Goal: Task Accomplishment & Management: Use online tool/utility

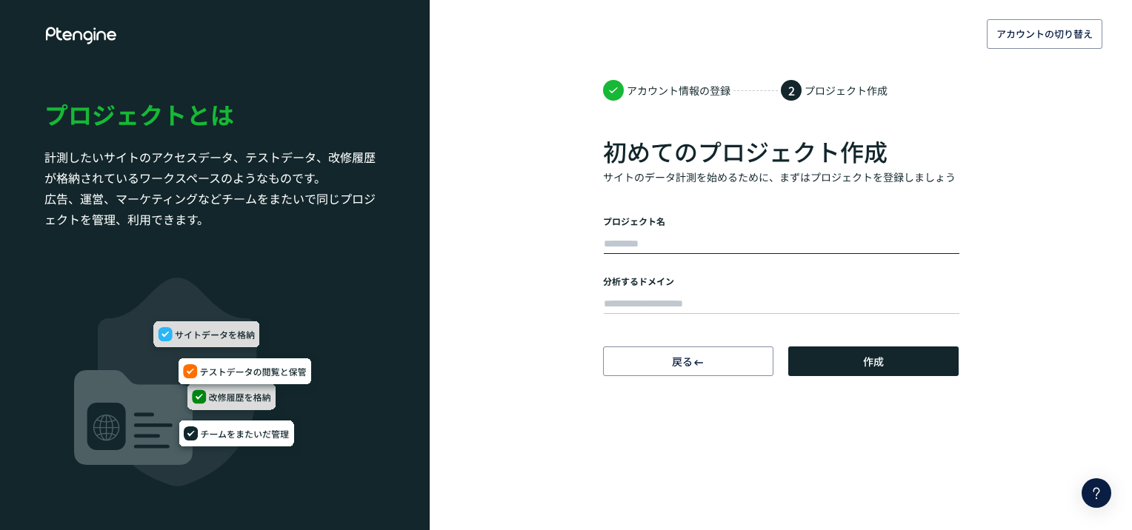
click at [670, 247] on input "text" at bounding box center [782, 244] width 356 height 21
click at [672, 241] on input "text" at bounding box center [782, 244] width 356 height 21
click at [613, 243] on input "******" at bounding box center [782, 244] width 356 height 21
type input "******"
click at [662, 294] on input "text" at bounding box center [782, 304] width 356 height 21
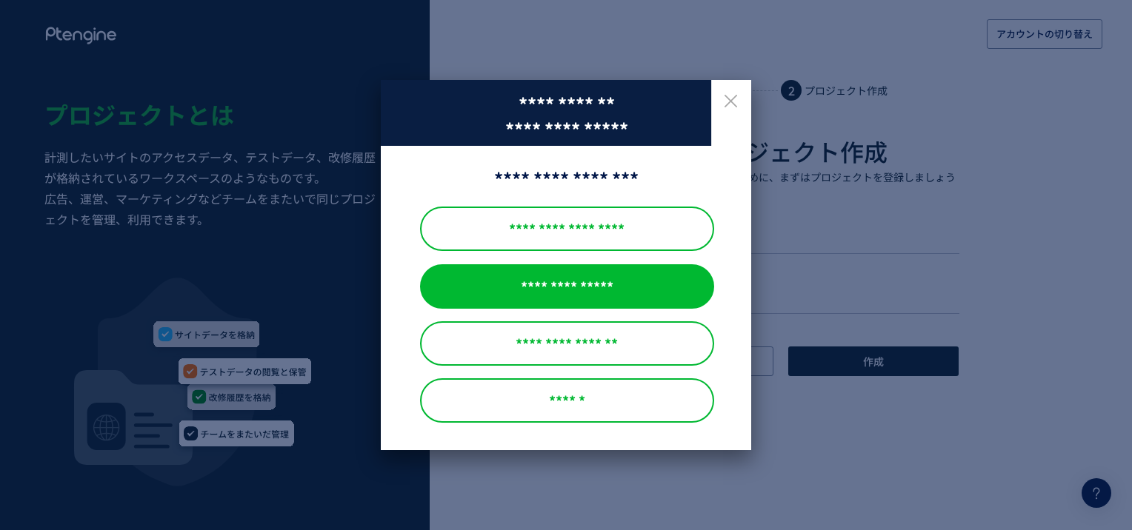
click at [664, 299] on div "**********" at bounding box center [567, 286] width 294 height 44
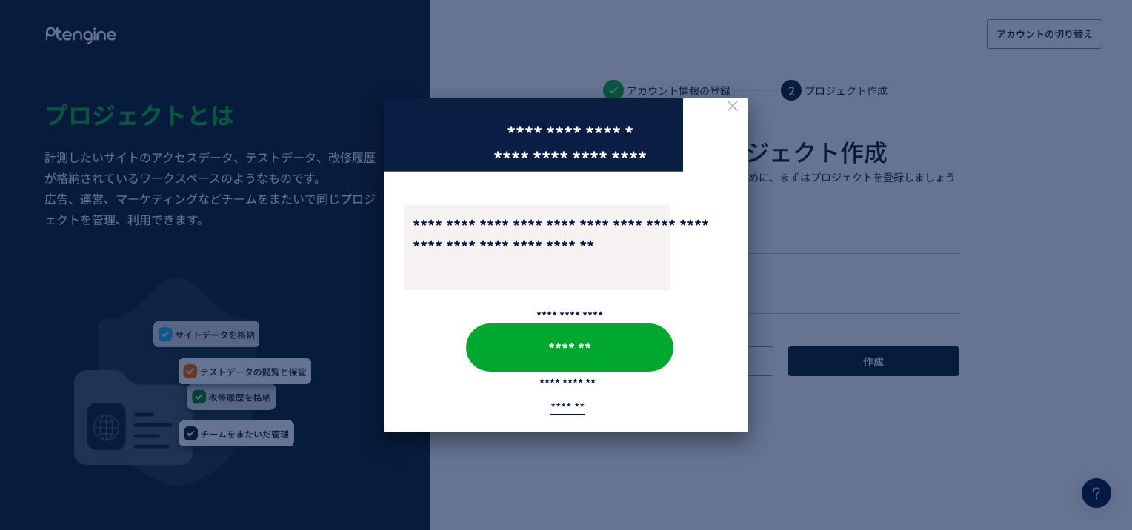
click at [733, 114] on icon at bounding box center [733, 107] width 16 height 16
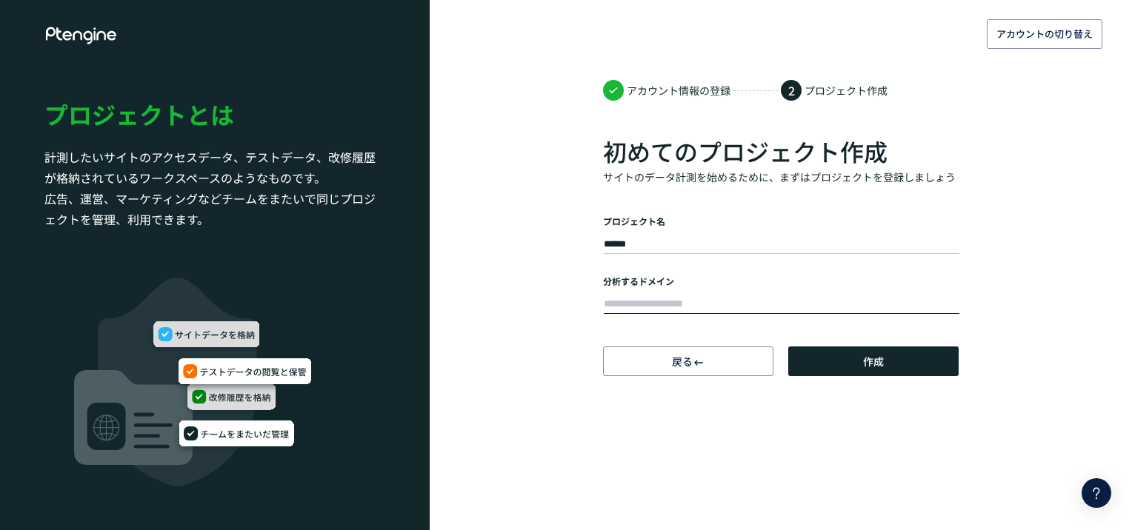
click at [695, 302] on input "text" at bounding box center [782, 304] width 356 height 21
click at [636, 270] on form "プロジェクト名 ****** 分析するドメイン" at bounding box center [781, 266] width 356 height 102
click at [631, 288] on div at bounding box center [781, 302] width 356 height 30
paste input "**********"
type input "**********"
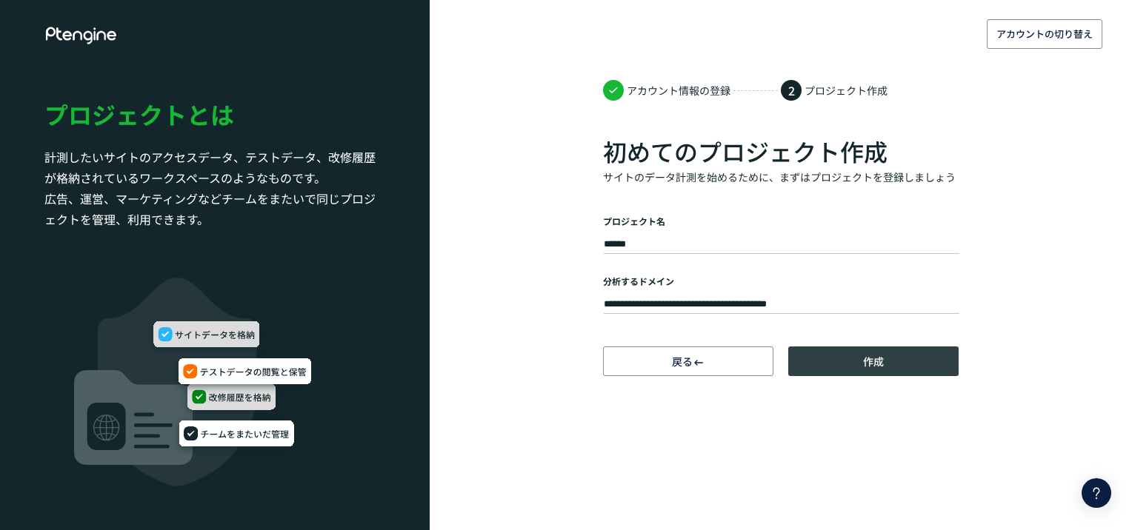
click at [894, 364] on button "作成" at bounding box center [873, 362] width 170 height 30
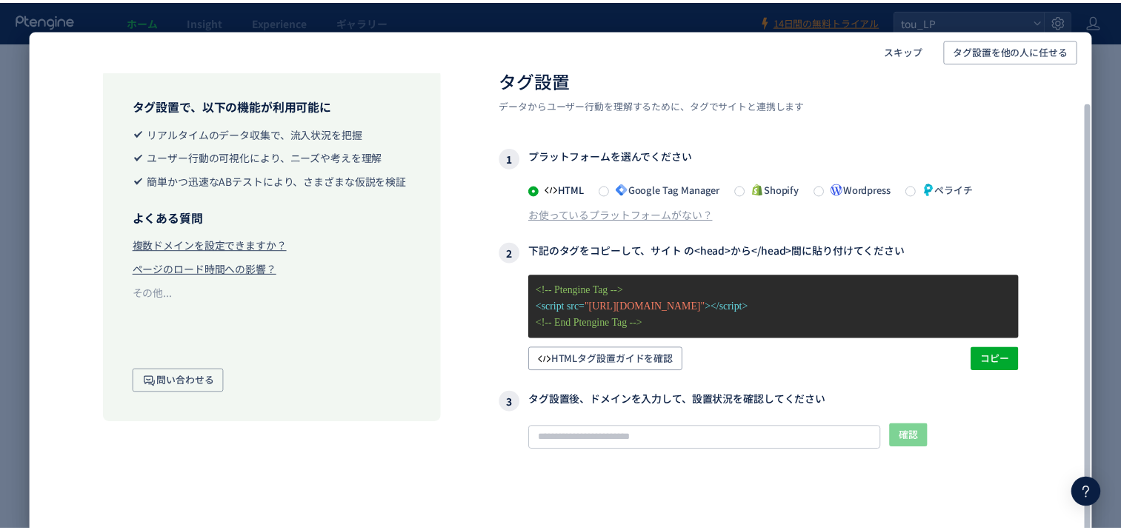
scroll to position [47, 0]
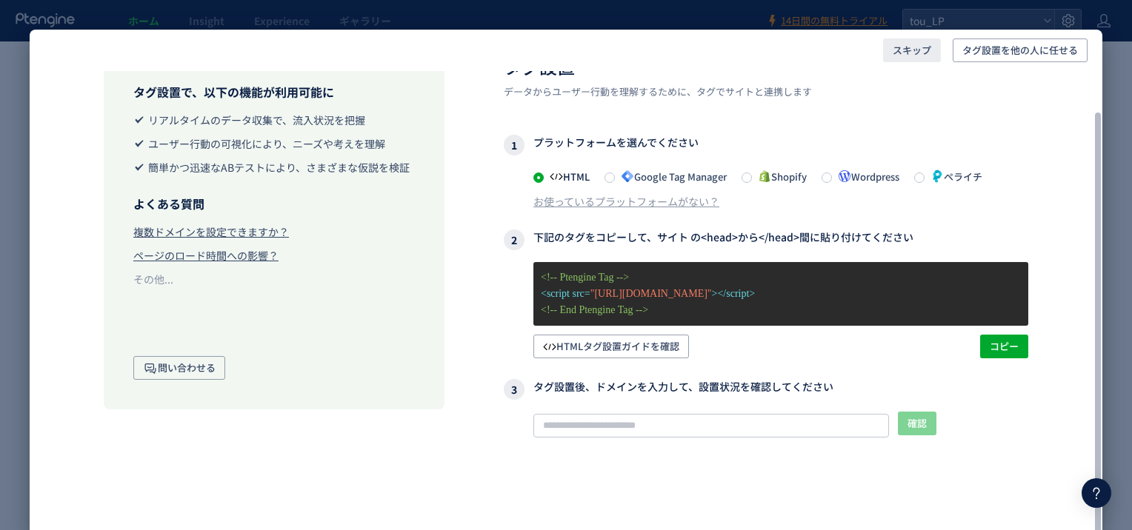
click at [916, 45] on span "スキップ" at bounding box center [911, 51] width 39 height 24
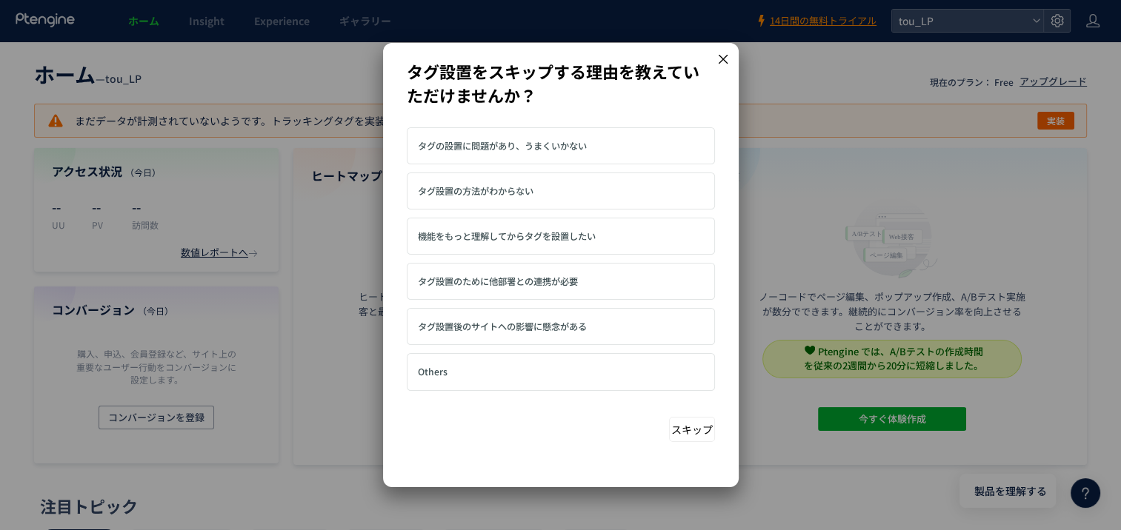
click at [466, 375] on label "Others" at bounding box center [566, 372] width 296 height 24
click at [581, 231] on span "機能をもっと理解してからタグを設置したい" at bounding box center [507, 236] width 178 height 13
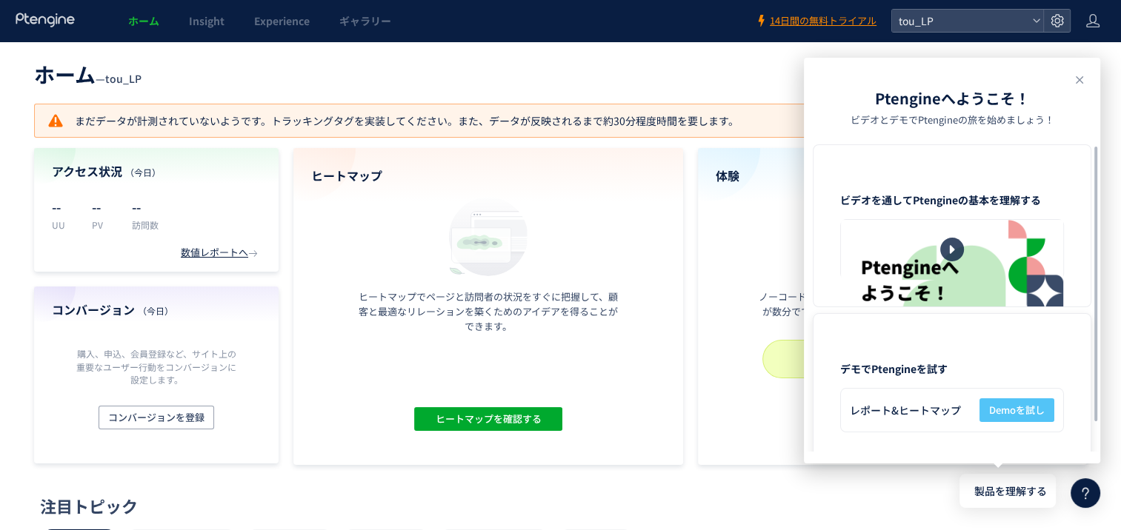
click at [1029, 412] on span "Demoを試し" at bounding box center [1017, 410] width 56 height 24
drag, startPoint x: 1015, startPoint y: 413, endPoint x: 1036, endPoint y: 420, distance: 22.5
click at [1036, 420] on span "Demoを試し" at bounding box center [1017, 410] width 56 height 24
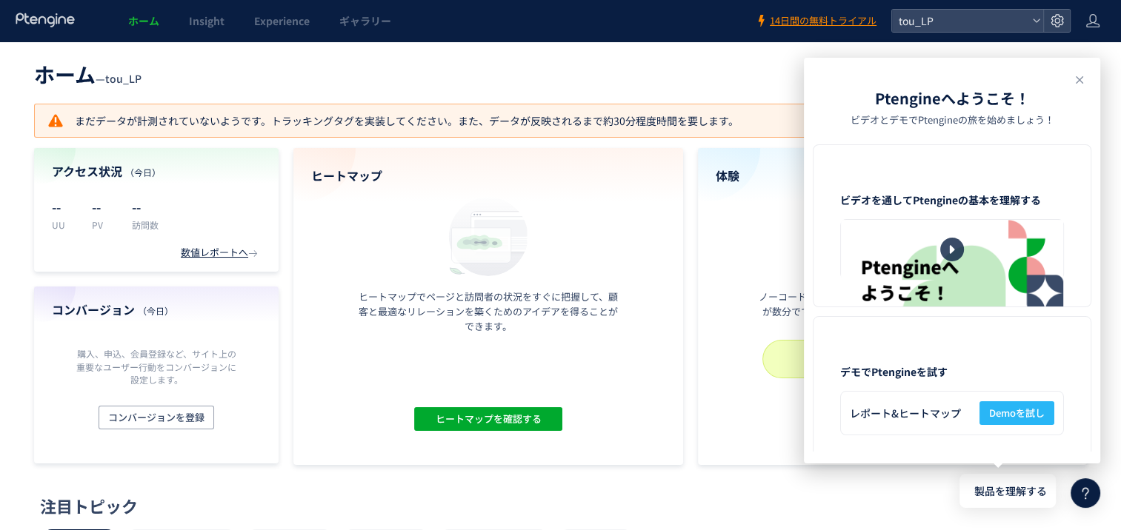
click at [548, 71] on header "ホーム — tou_LP 現在のプラン： Free アップグレード" at bounding box center [560, 72] width 1052 height 33
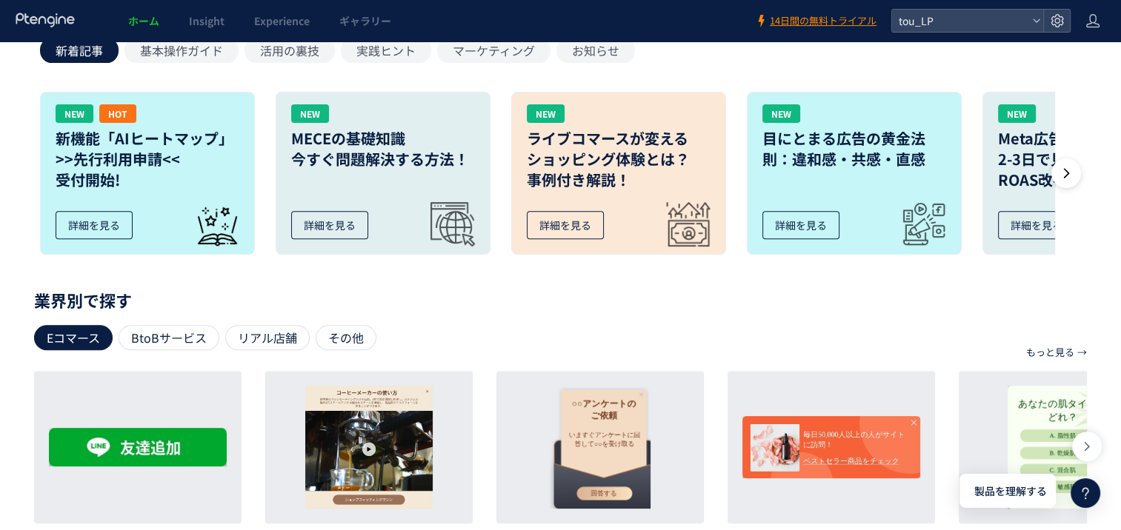
scroll to position [359, 0]
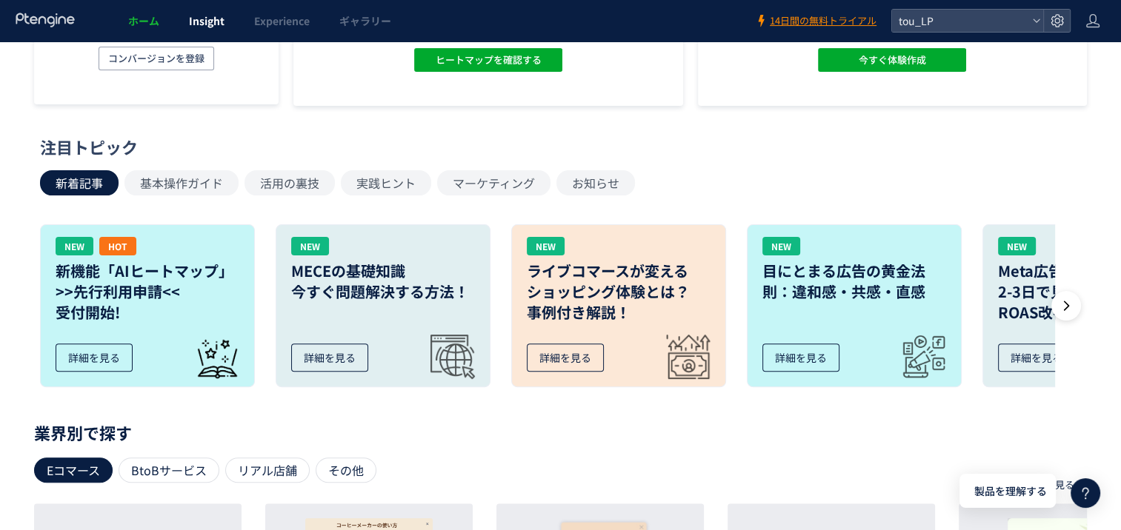
click at [207, 25] on span "Insight" at bounding box center [207, 20] width 36 height 15
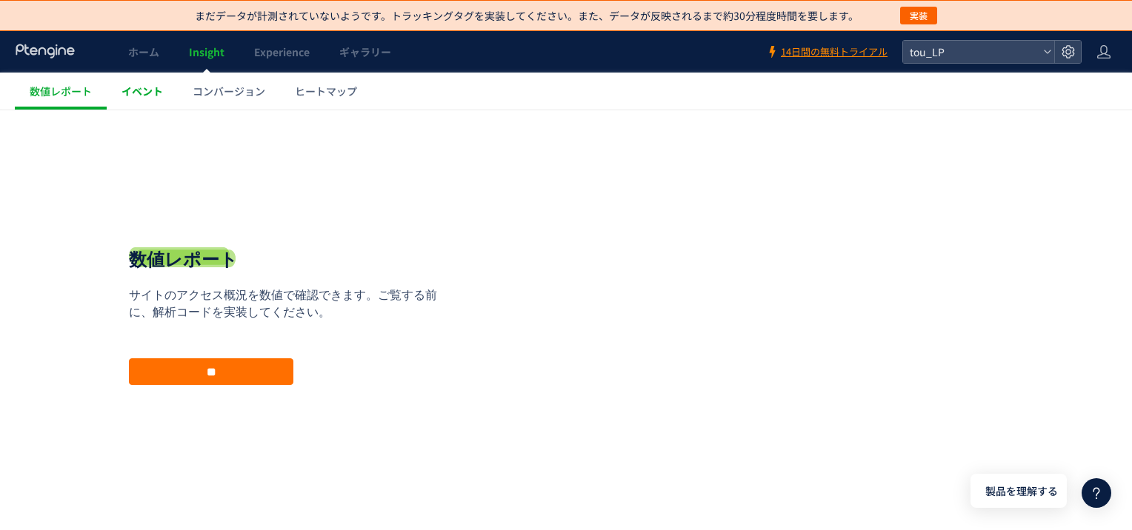
click at [163, 91] on link "イベント" at bounding box center [142, 91] width 71 height 37
click at [252, 101] on link "コンバージョン" at bounding box center [229, 91] width 102 height 37
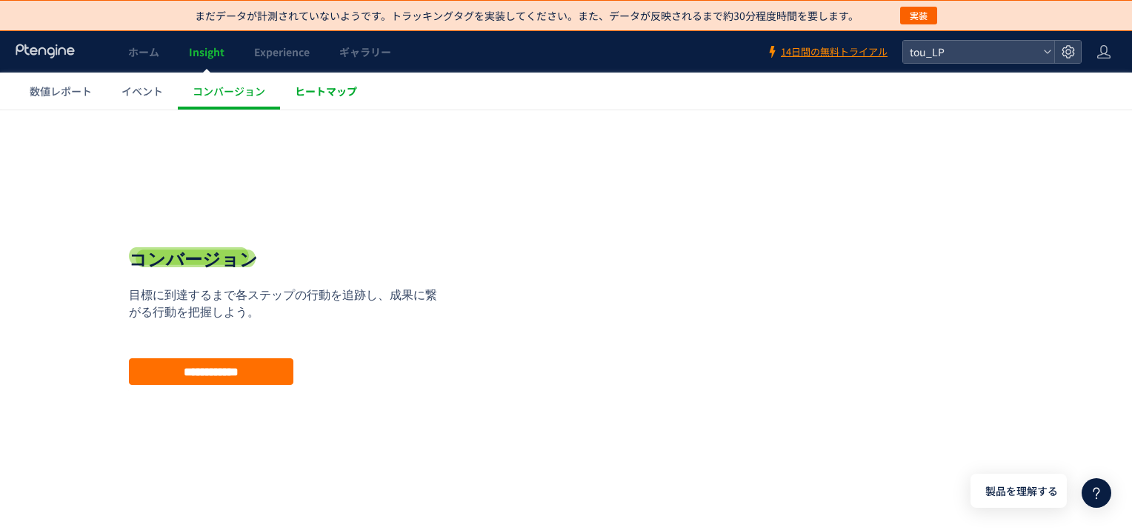
click at [307, 93] on span "ヒートマップ" at bounding box center [326, 91] width 62 height 15
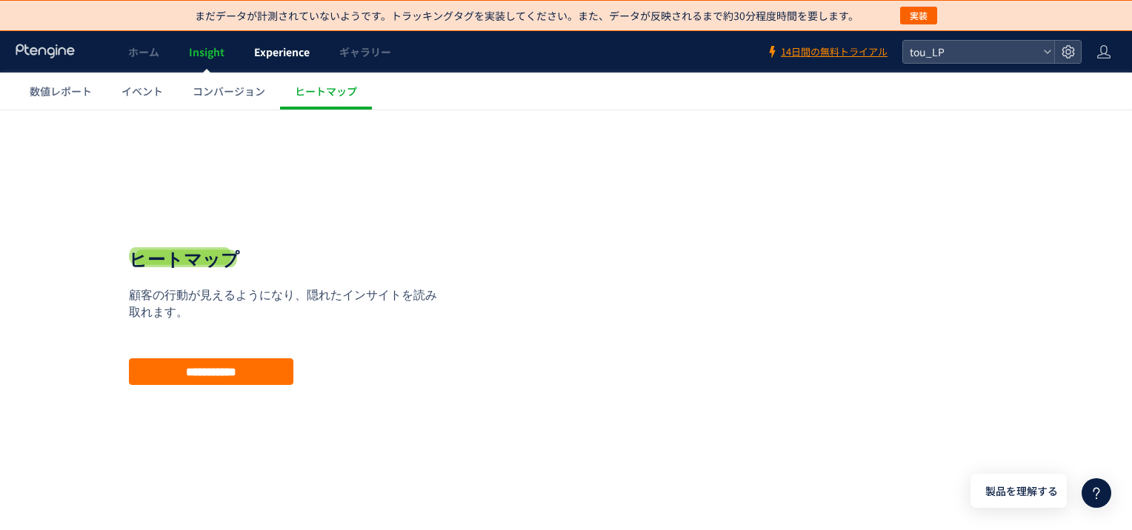
click at [285, 53] on span "Experience" at bounding box center [282, 51] width 56 height 15
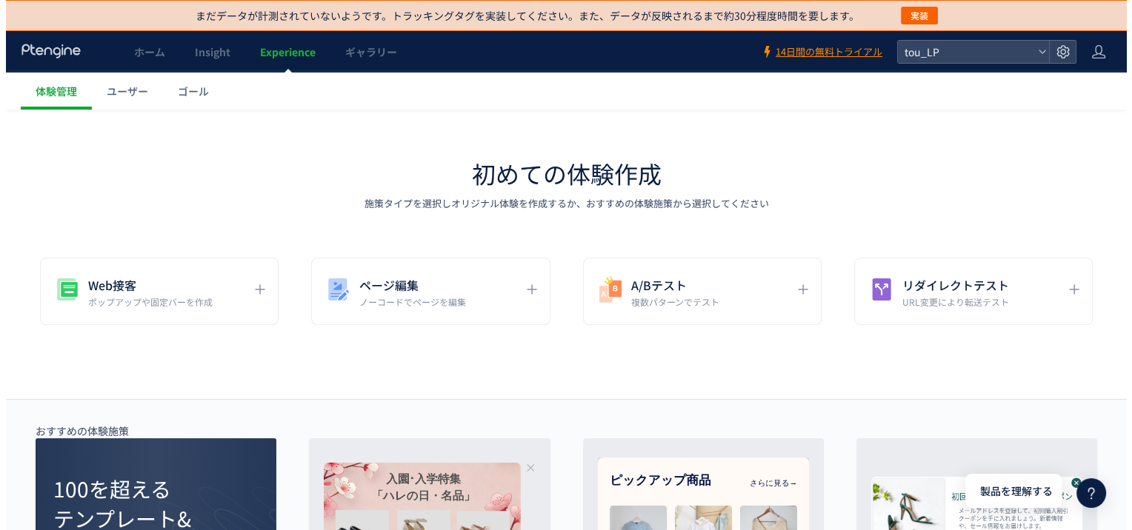
scroll to position [148, 0]
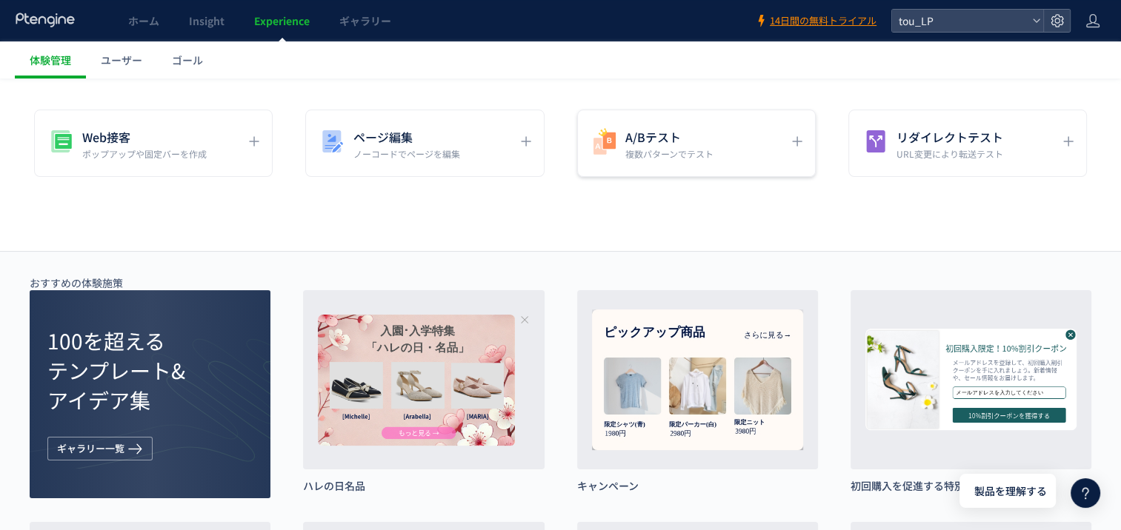
click at [754, 154] on div "A/Bテスト 複数パターンでテスト" at bounding box center [685, 143] width 191 height 33
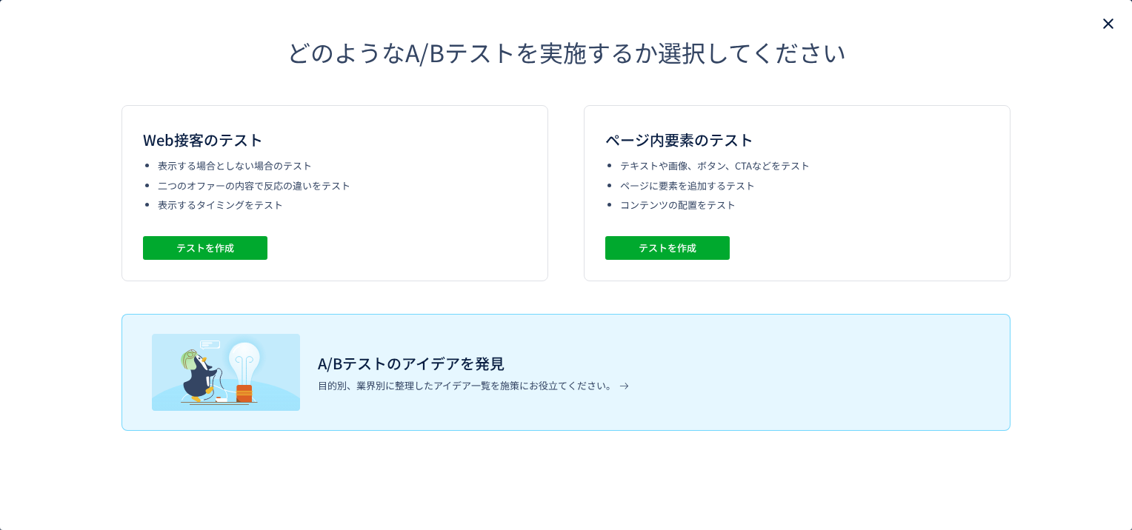
click at [1107, 28] on icon "close" at bounding box center [1108, 24] width 18 height 18
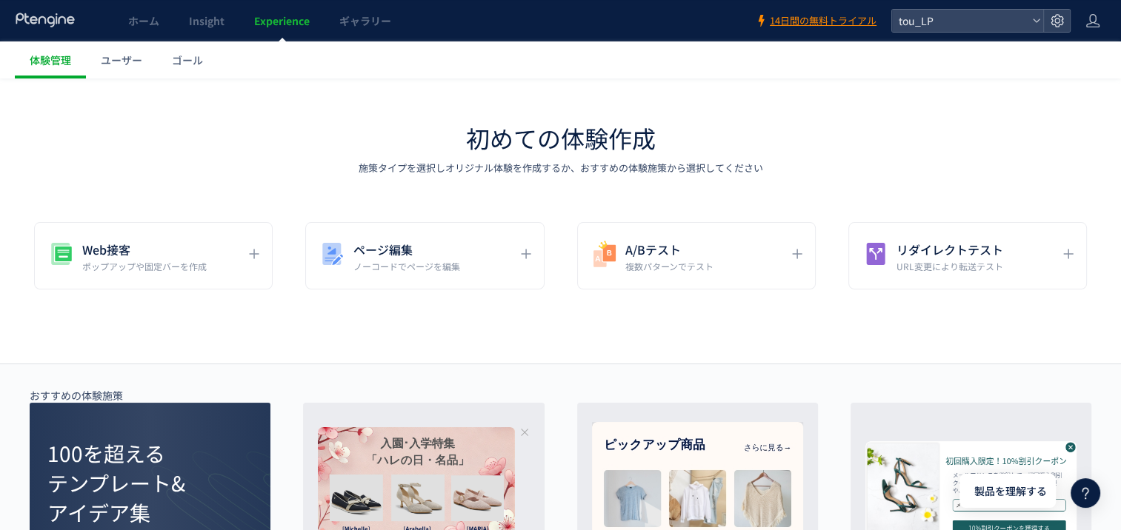
scroll to position [0, 0]
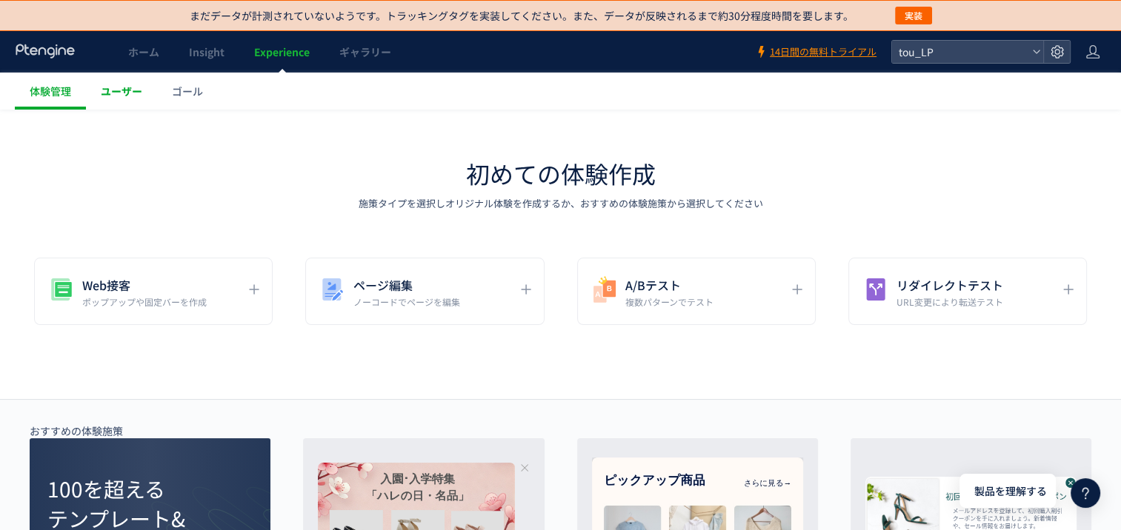
click at [136, 88] on span "ユーザー" at bounding box center [121, 91] width 41 height 15
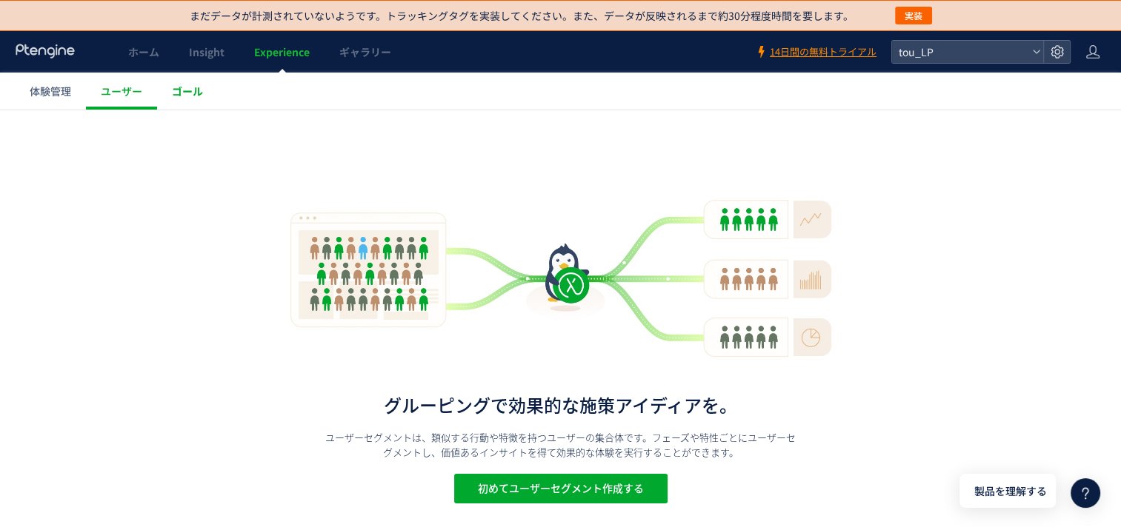
click at [179, 87] on span "ゴール" at bounding box center [187, 91] width 31 height 15
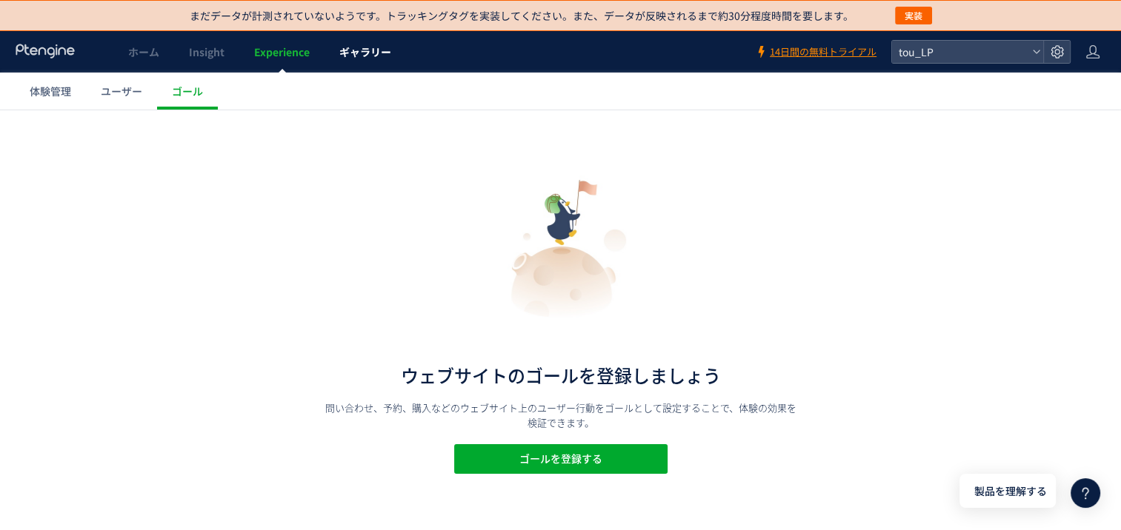
click at [378, 55] on span "ギャラリー" at bounding box center [365, 51] width 52 height 15
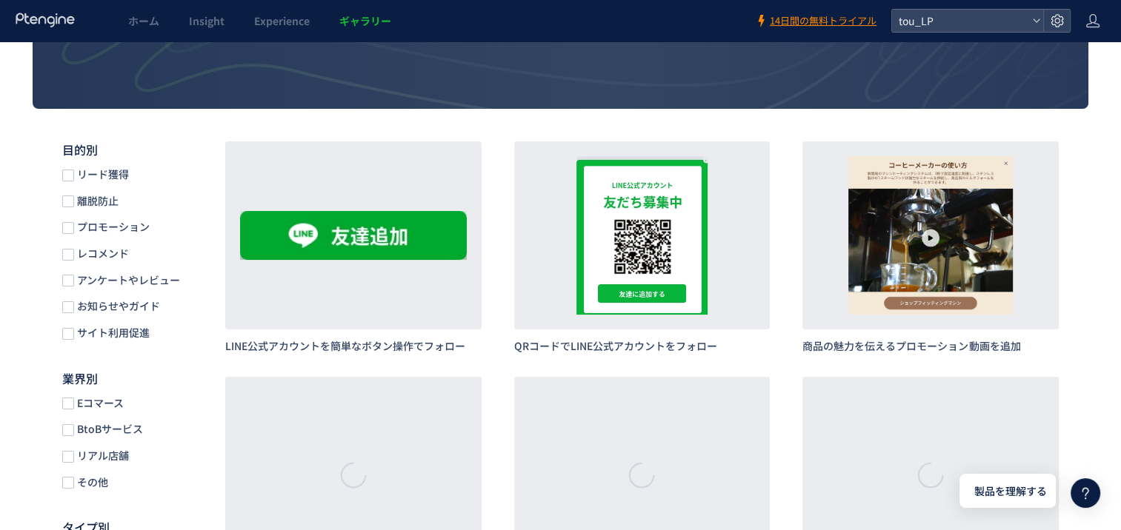
scroll to position [296, 0]
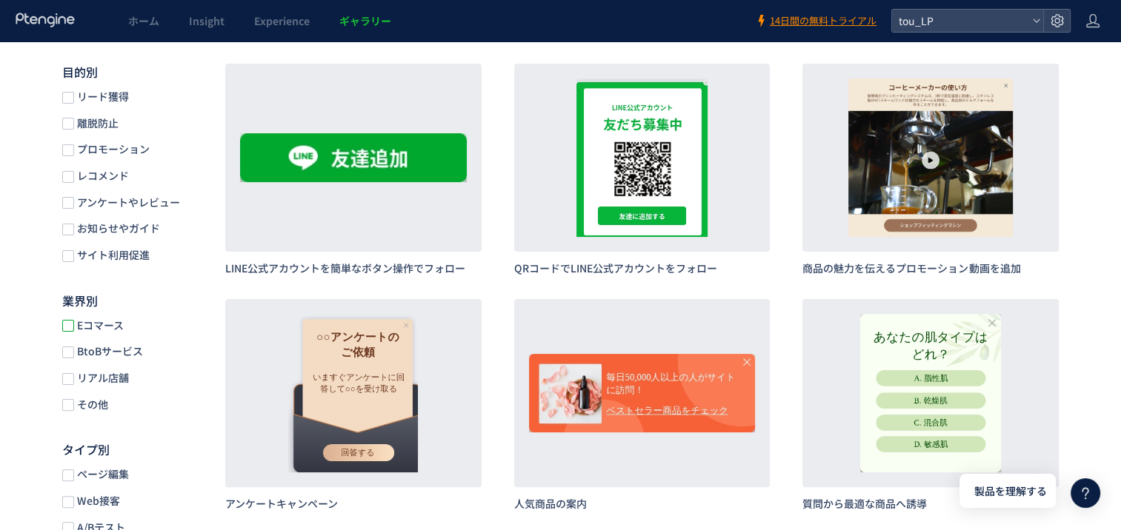
click at [62, 330] on div "目的別 リード獲得 離脱防止 プロモーション レコメンド アンケートやレビュー お知らせやガイド サイト利用促進 業界別 Eコマース BtoBサービス リアル…" at bounding box center [129, 351] width 193 height 575
click at [65, 330] on span at bounding box center [68, 326] width 12 height 12
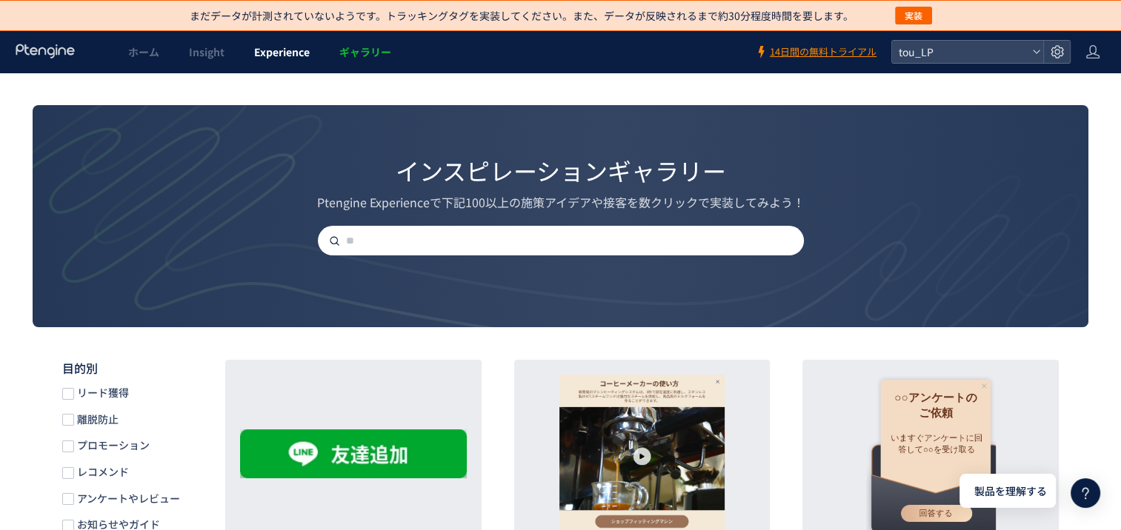
click at [270, 61] on link "Experience" at bounding box center [281, 51] width 85 height 41
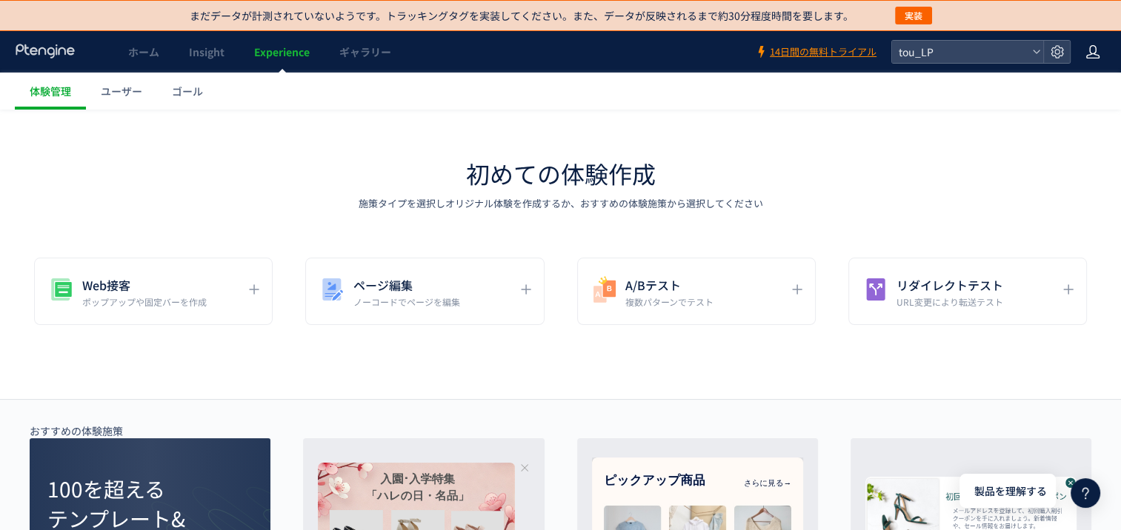
click at [1099, 53] on icon at bounding box center [1092, 51] width 15 height 15
click at [1076, 89] on span "アカウント設定" at bounding box center [1054, 89] width 73 height 15
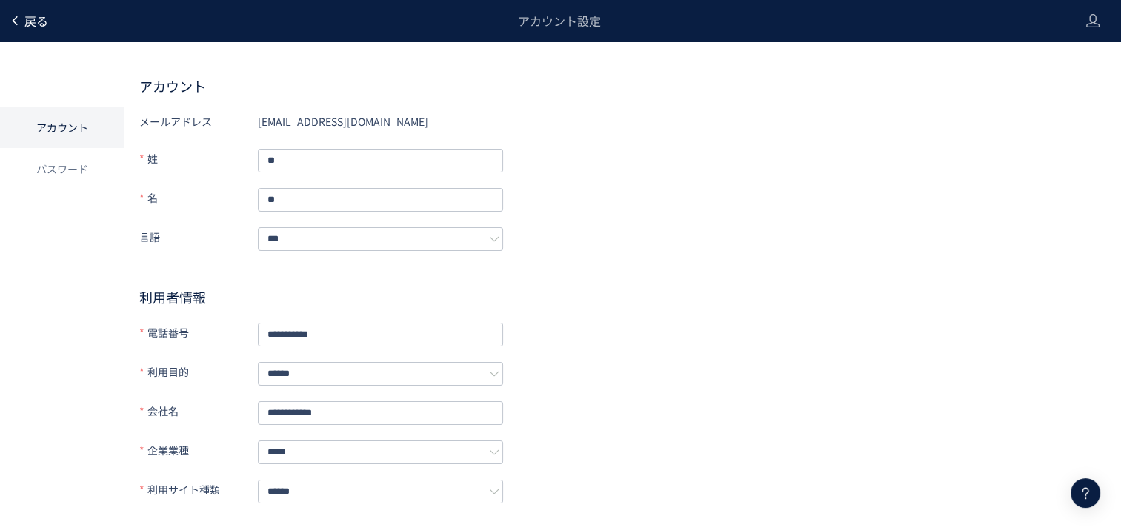
click at [39, 23] on span "戻る" at bounding box center [36, 21] width 24 height 18
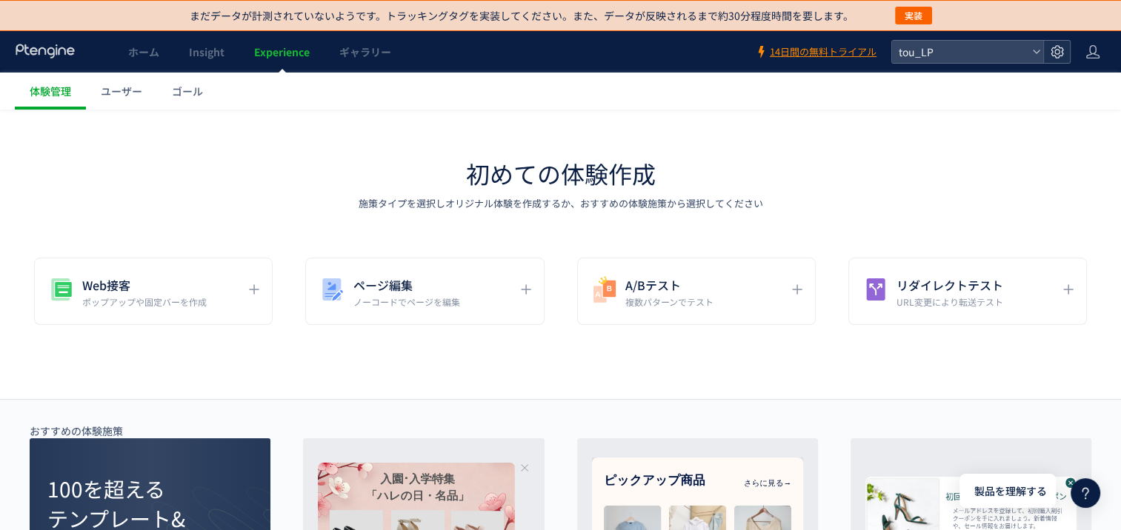
click at [1069, 51] on div at bounding box center [1056, 52] width 27 height 22
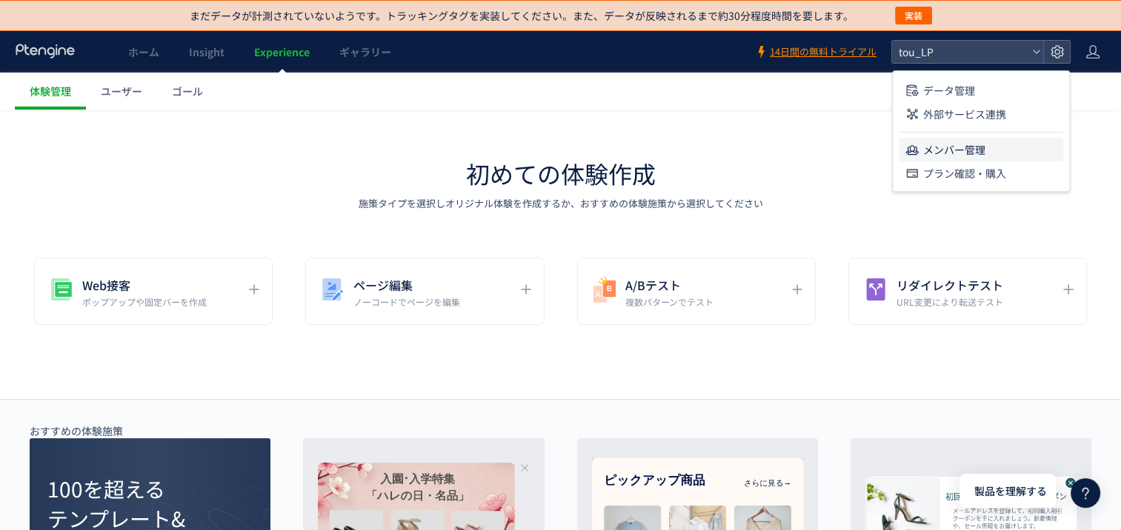
click at [980, 142] on span "メンバー管理" at bounding box center [954, 150] width 62 height 24
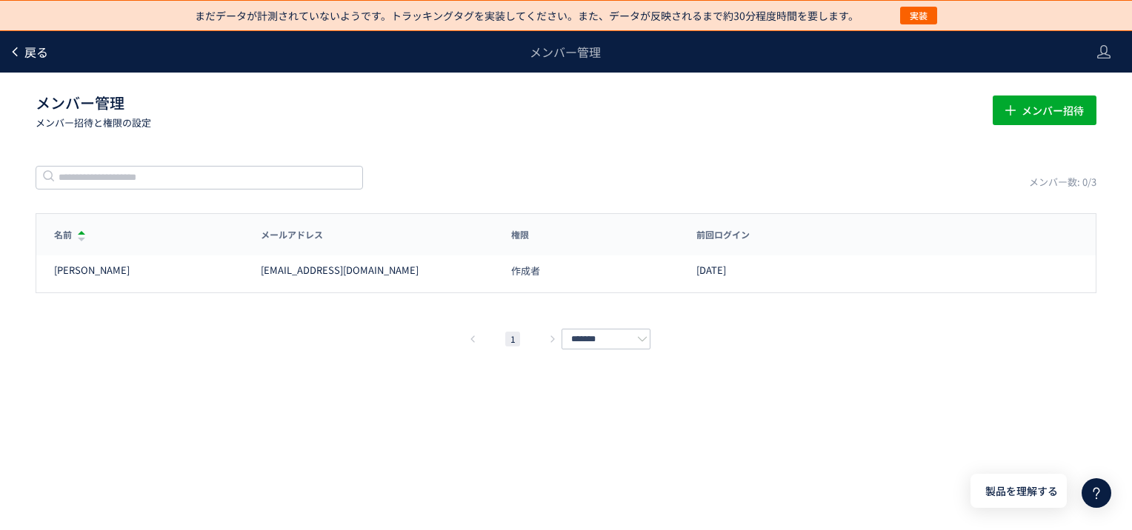
click at [33, 50] on span "戻る" at bounding box center [36, 52] width 24 height 18
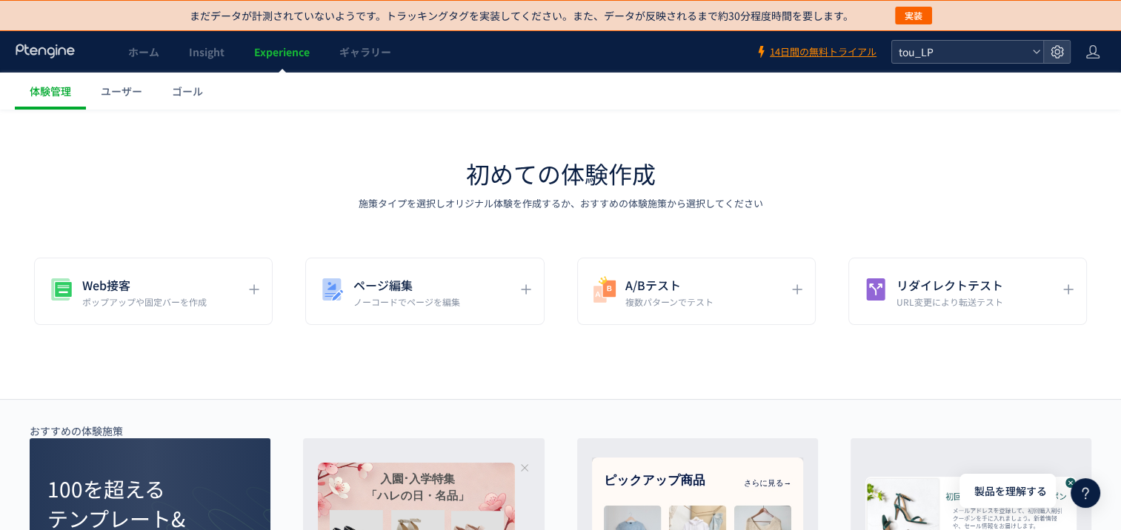
click at [1032, 50] on icon at bounding box center [1036, 51] width 9 height 9
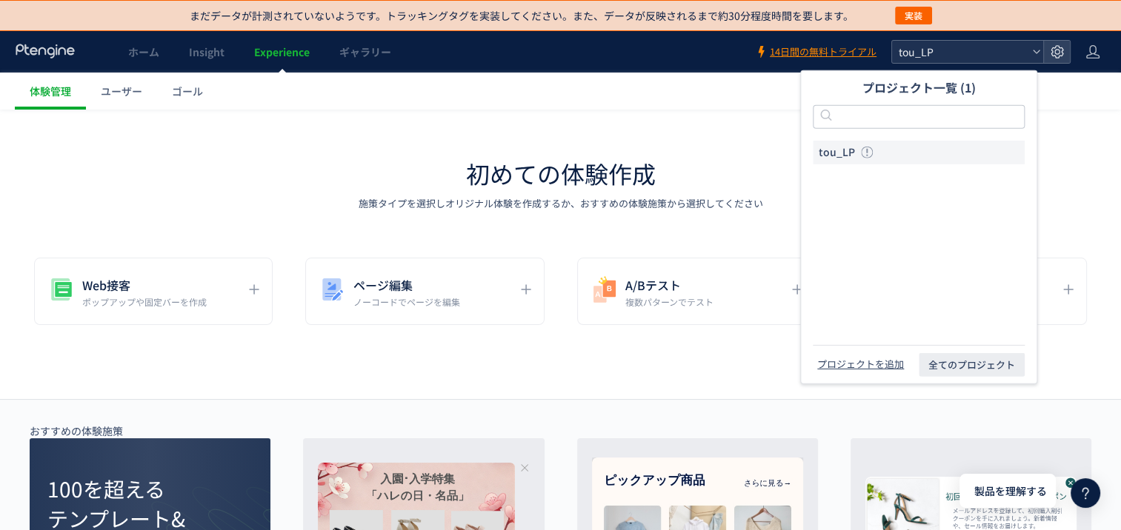
click at [1032, 50] on icon at bounding box center [1036, 51] width 9 height 9
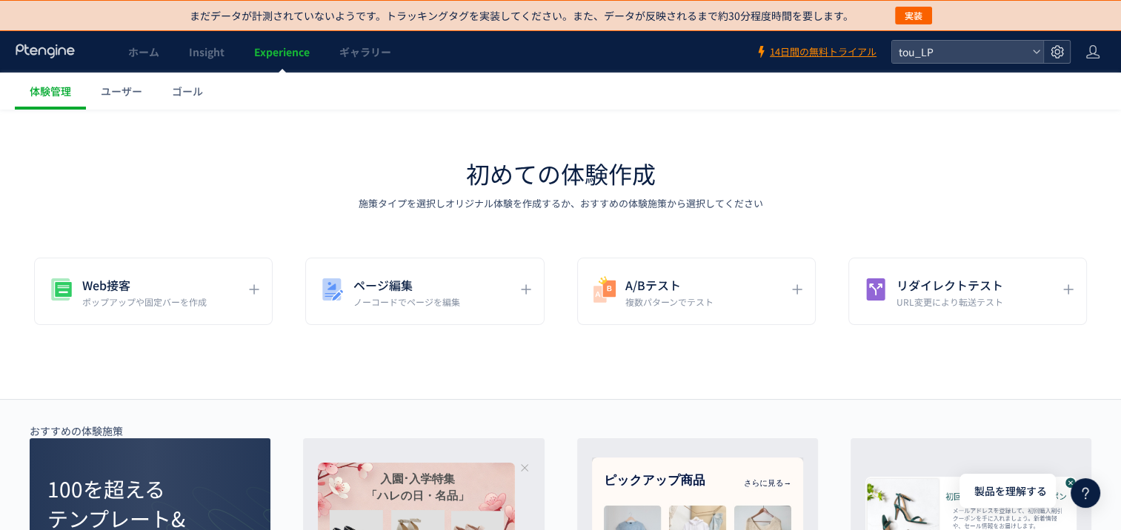
click at [1061, 47] on use at bounding box center [1056, 51] width 13 height 13
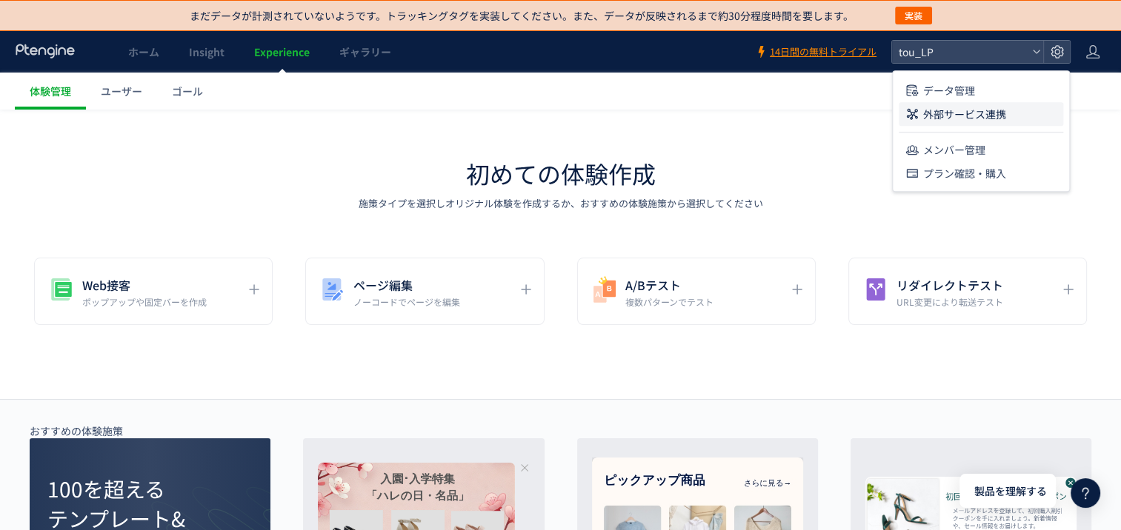
click at [1039, 110] on li "外部サービス連携" at bounding box center [980, 114] width 164 height 24
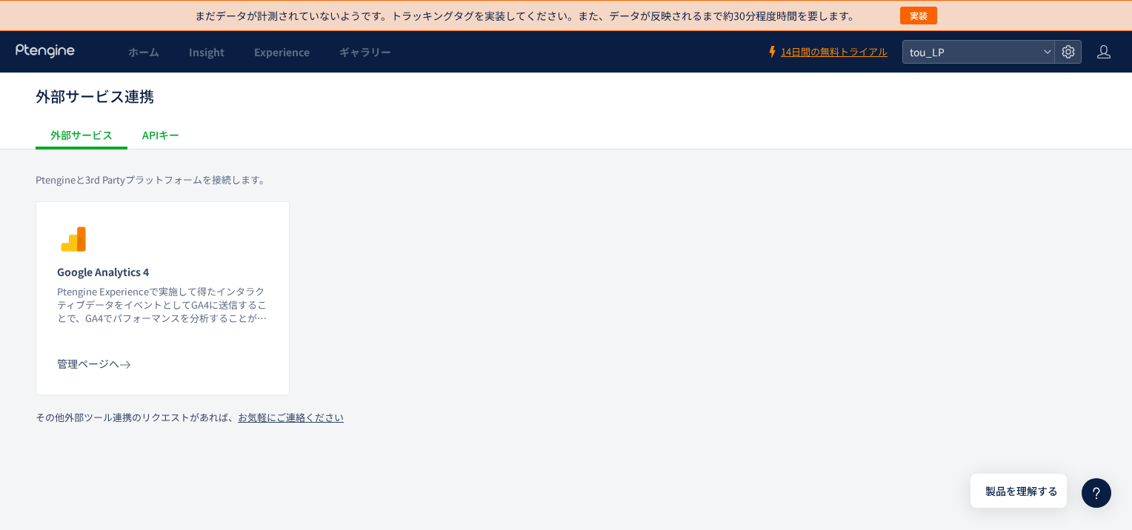
click at [164, 135] on div "APIキー" at bounding box center [160, 135] width 67 height 30
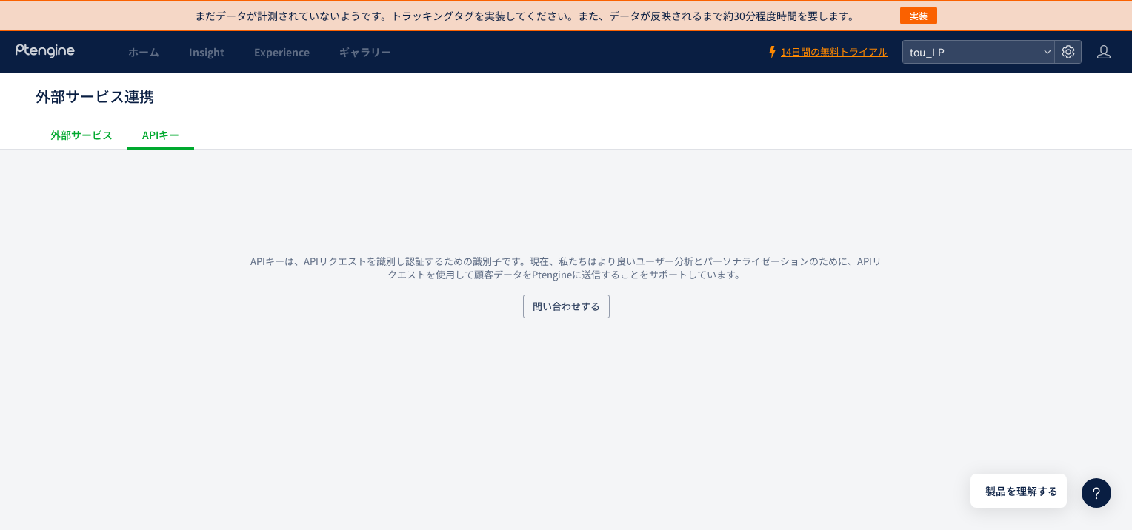
click at [110, 134] on div "外部サービス" at bounding box center [82, 135] width 92 height 30
click at [153, 125] on div "APIキー" at bounding box center [160, 135] width 67 height 30
click at [353, 53] on span "ギャラリー" at bounding box center [365, 51] width 52 height 15
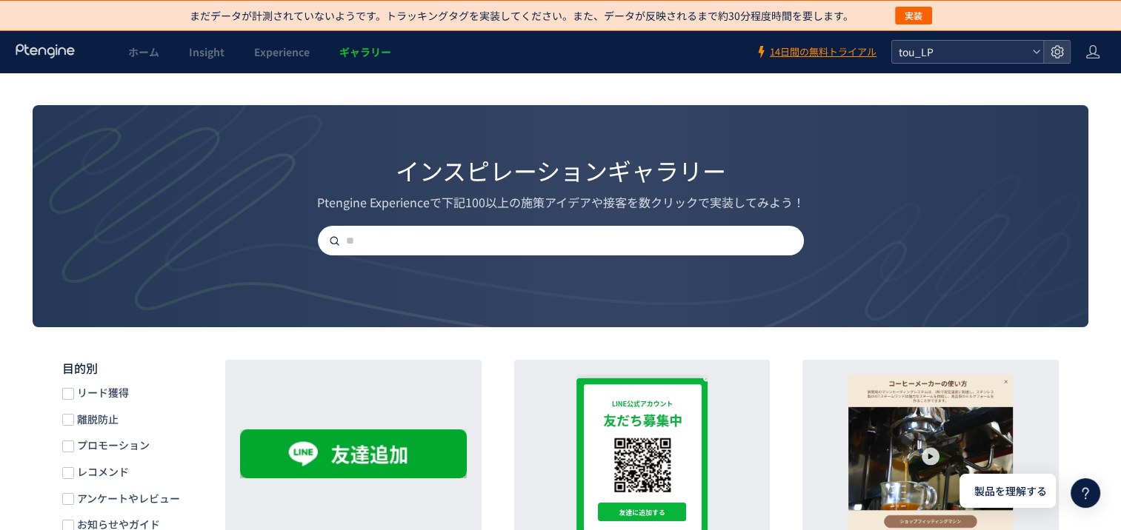
click at [1035, 44] on div "tou_LP" at bounding box center [967, 52] width 151 height 22
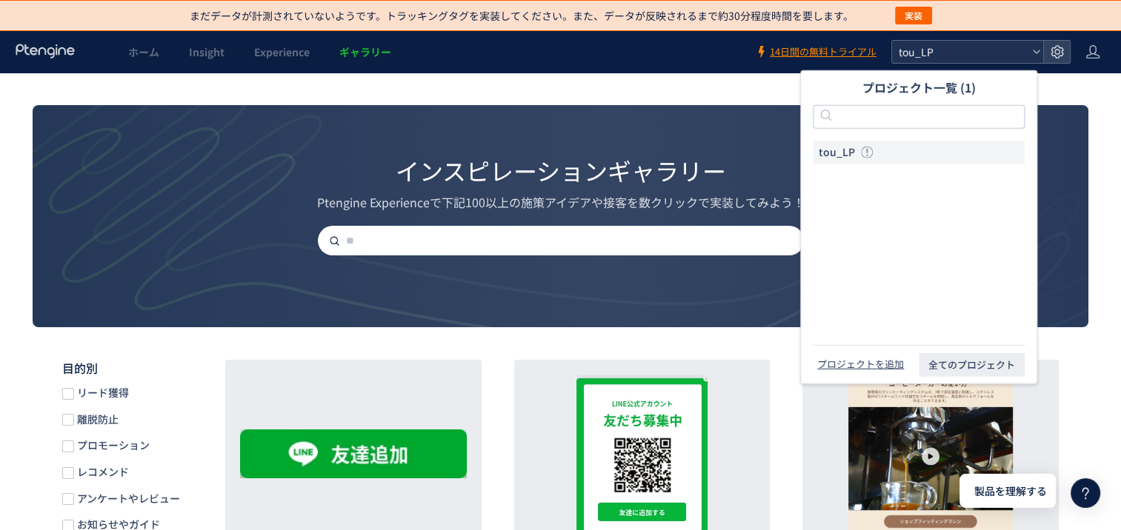
click at [1035, 44] on div "tou_LP" at bounding box center [967, 52] width 151 height 22
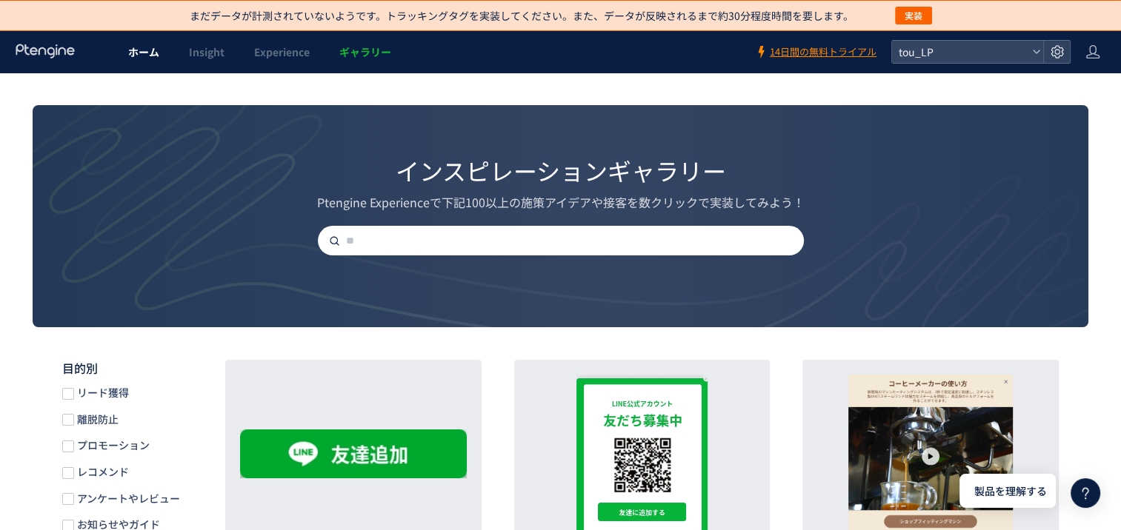
click at [119, 58] on link "ホーム" at bounding box center [143, 51] width 61 height 41
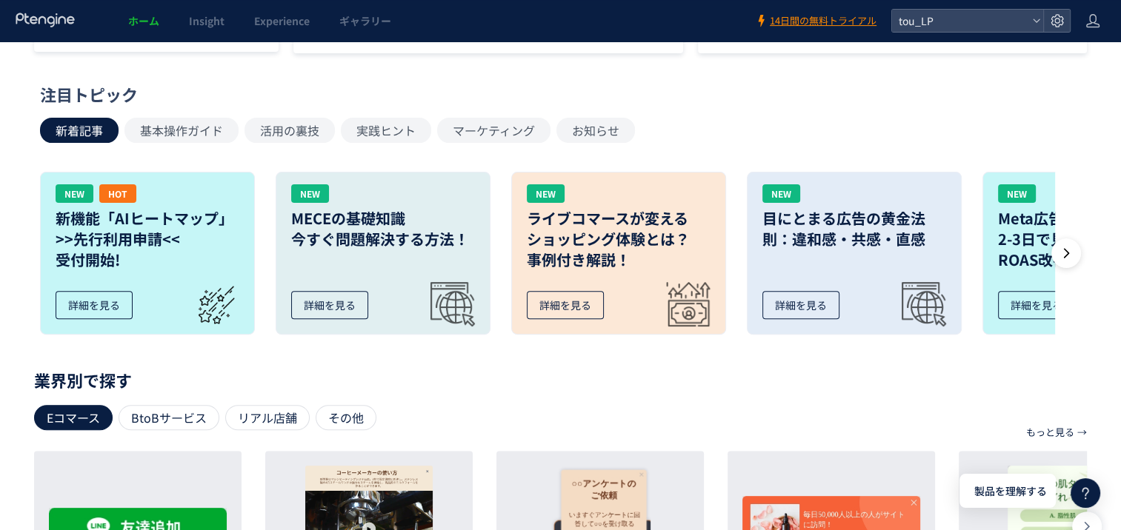
scroll to position [444, 0]
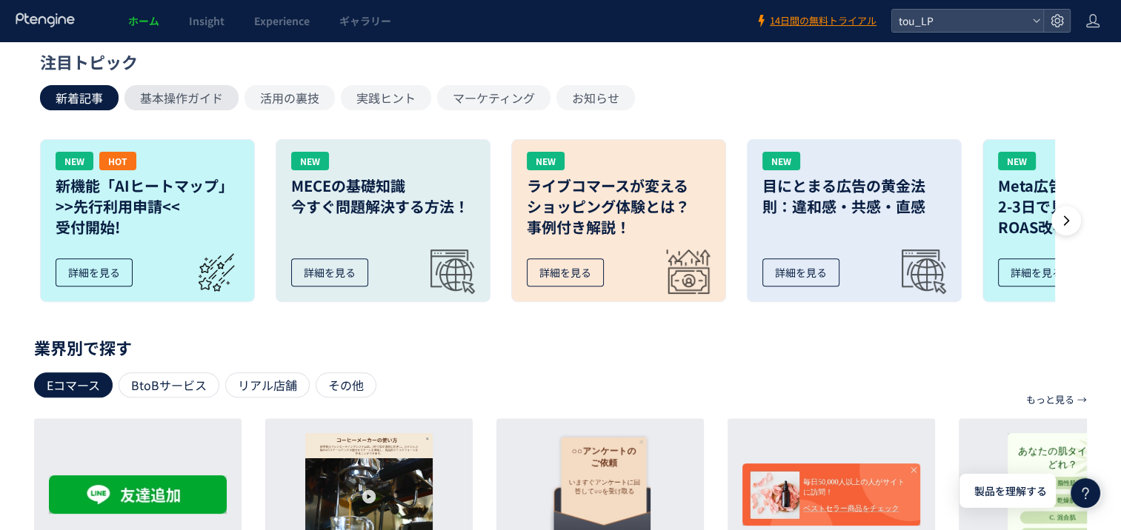
click at [197, 101] on button "基本操作ガイド" at bounding box center [181, 97] width 114 height 25
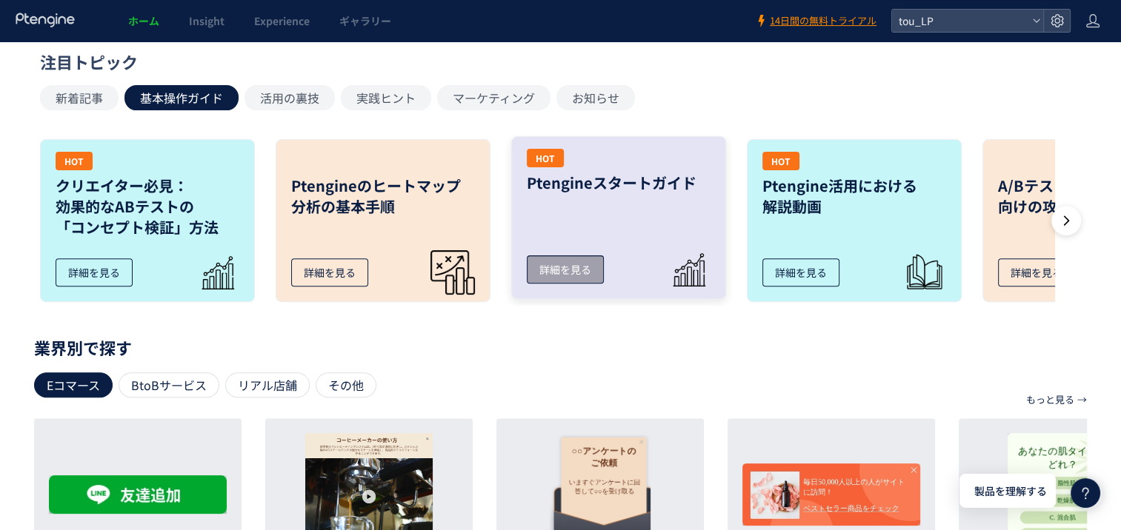
click at [624, 282] on link "HOT Ptengineスタートガイド 詳細を見る" at bounding box center [618, 217] width 215 height 163
